Goal: Check status: Check status

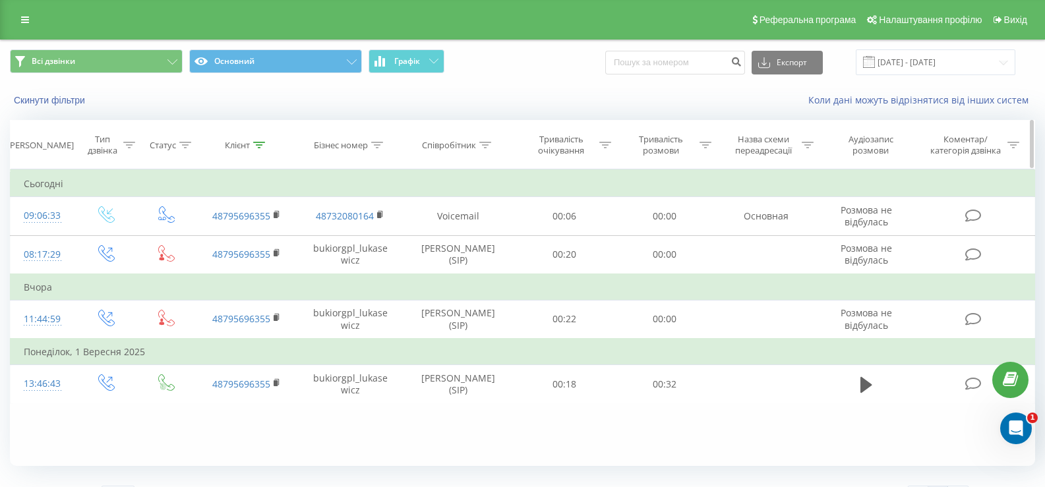
click at [258, 144] on icon at bounding box center [259, 145] width 12 height 7
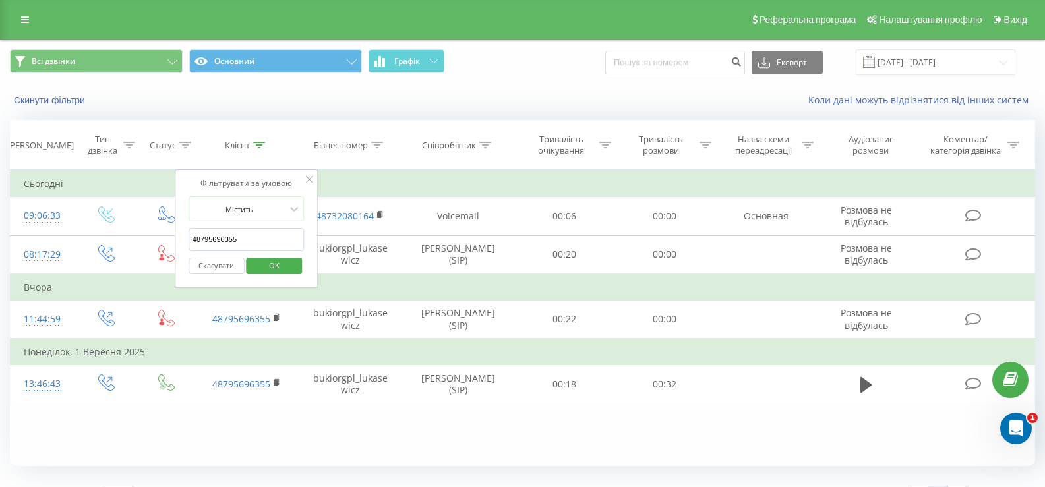
click at [221, 239] on input "48795696355" at bounding box center [247, 239] width 116 height 23
paste input "50 150 65 13"
click at [200, 238] on input "48 50 150 65 13" at bounding box center [247, 239] width 116 height 23
click at [208, 239] on input "4850 150 65 13" at bounding box center [247, 239] width 116 height 23
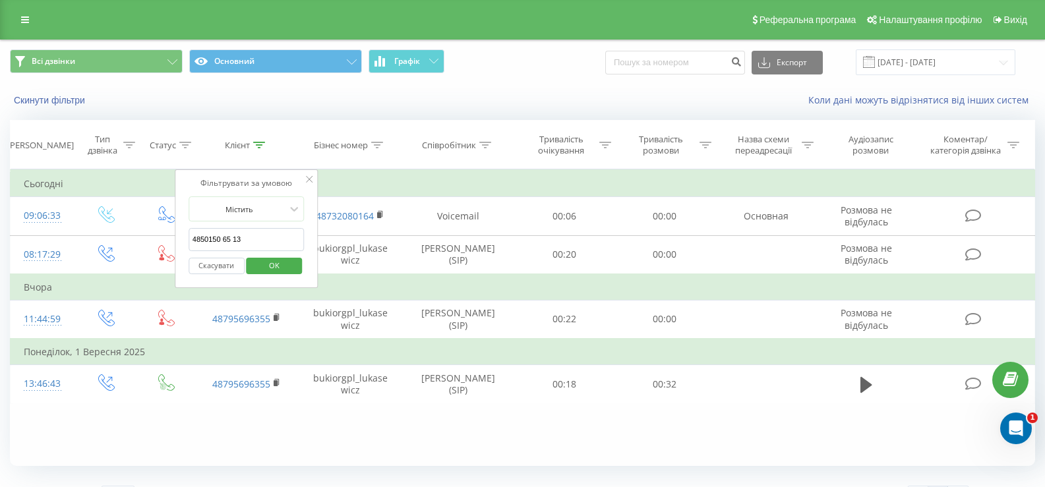
click at [220, 238] on input "4850150 65 13" at bounding box center [247, 239] width 116 height 23
click at [228, 237] on input "485015065 13" at bounding box center [247, 239] width 116 height 23
type input "48501506513"
click at [264, 263] on span "OK" at bounding box center [274, 265] width 37 height 20
